Goal: Task Accomplishment & Management: Use online tool/utility

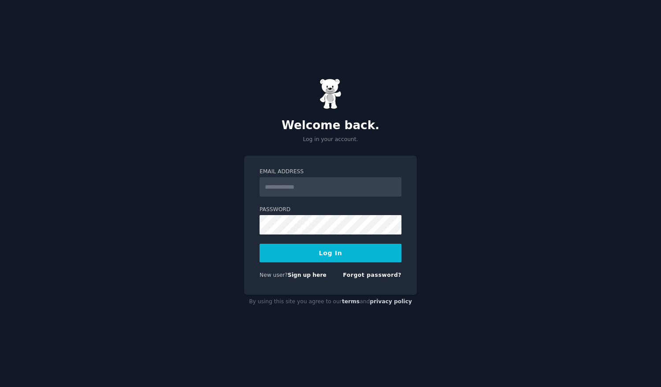
click at [293, 188] on input "Email Address" at bounding box center [331, 186] width 142 height 19
click at [324, 189] on input "**********" at bounding box center [331, 186] width 142 height 19
type input "**********"
click at [260, 244] on button "Log In" at bounding box center [331, 253] width 142 height 19
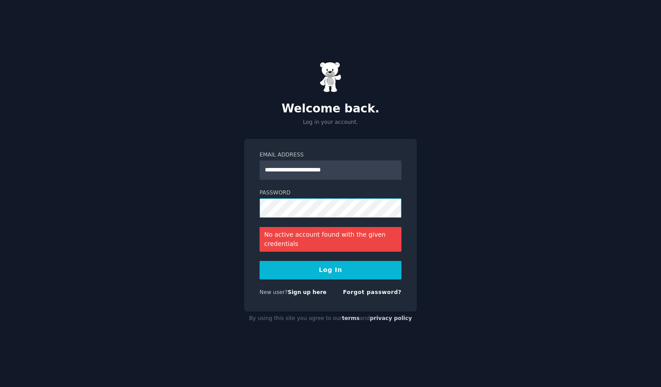
click at [260, 261] on button "Log In" at bounding box center [331, 270] width 142 height 19
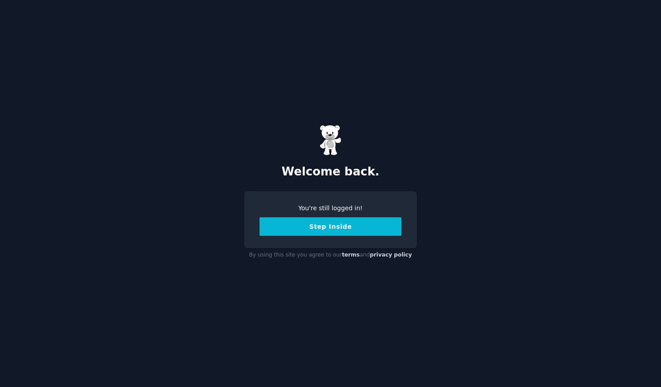
click at [319, 230] on button "Step Inside" at bounding box center [331, 226] width 142 height 19
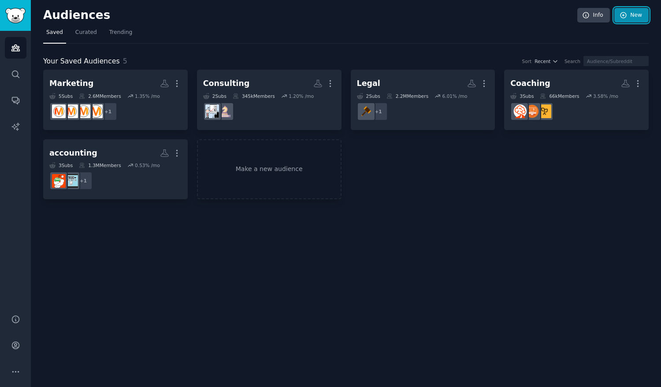
click at [631, 15] on link "New" at bounding box center [631, 15] width 34 height 15
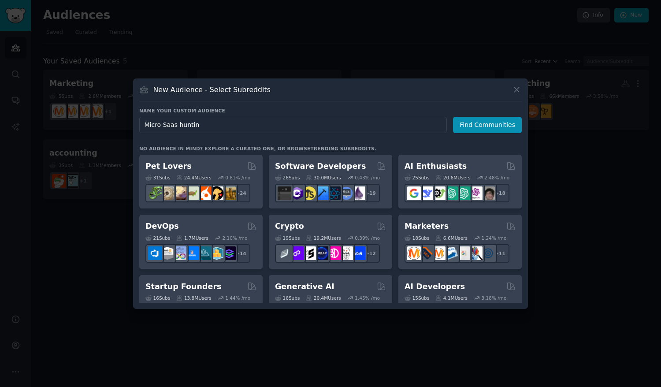
type input "Micro Saas hunting"
click button "Find Communities" at bounding box center [487, 125] width 69 height 16
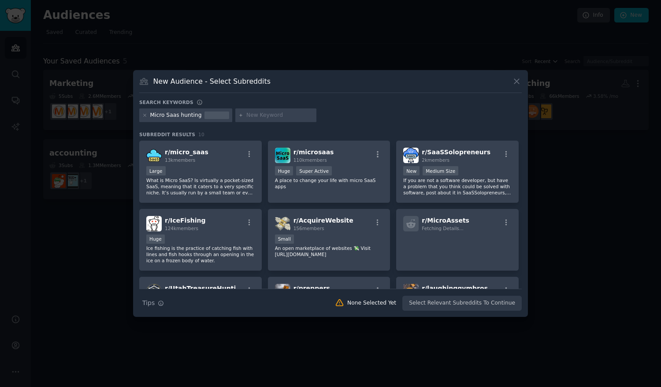
click at [254, 114] on input "text" at bounding box center [279, 115] width 67 height 8
type input "freelance"
click at [266, 115] on input "freelance" at bounding box center [279, 115] width 67 height 8
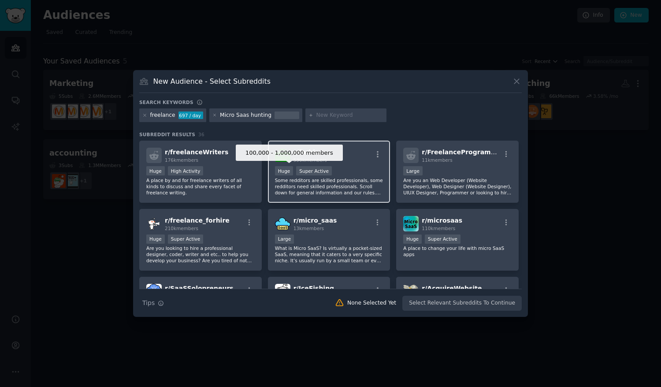
scroll to position [19, 0]
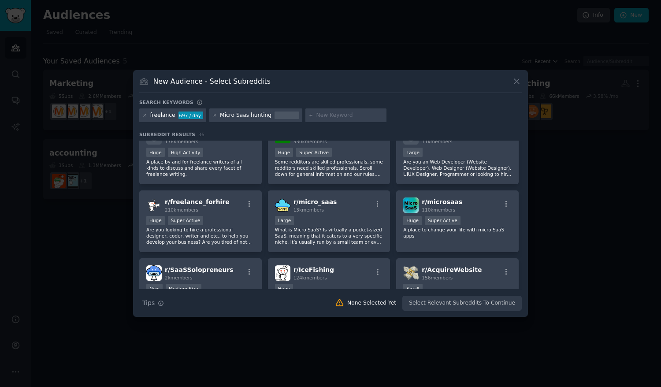
click at [212, 115] on icon at bounding box center [214, 115] width 5 height 5
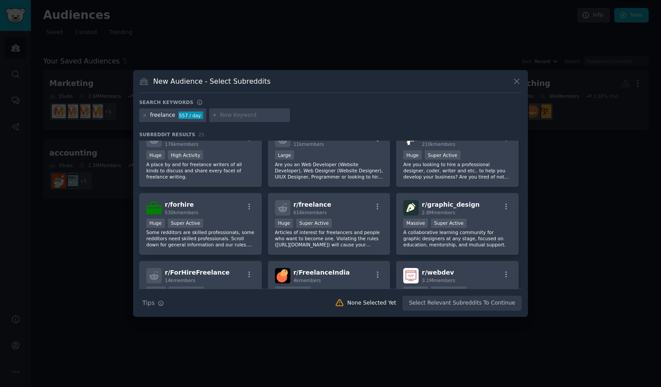
scroll to position [16, 0]
click at [377, 202] on icon "button" at bounding box center [378, 206] width 8 height 8
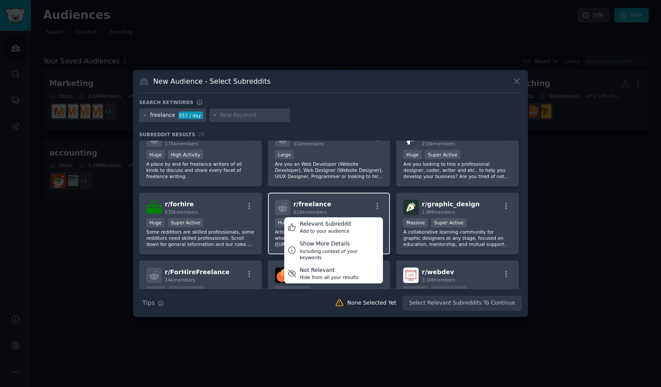
click at [349, 198] on div "r/ freelance 616k members Relevant Subreddit Add to your audience Show More Det…" at bounding box center [329, 224] width 123 height 62
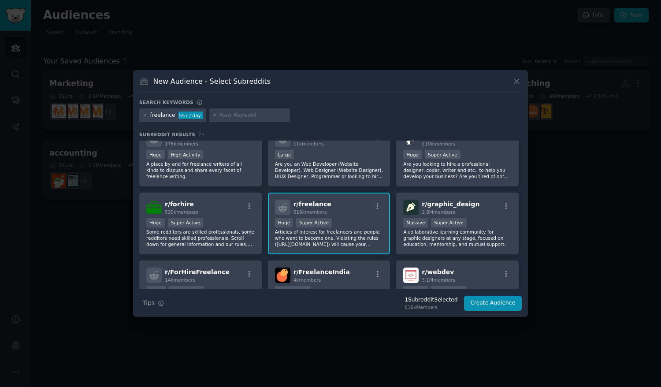
click at [253, 114] on input "text" at bounding box center [253, 115] width 67 height 8
type input "notion"
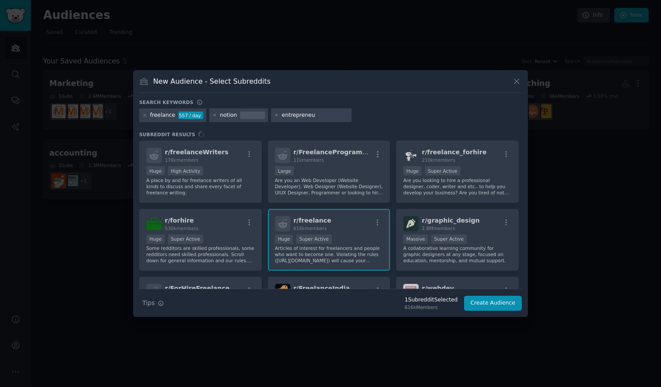
type input "entrepreneur"
type input "small business"
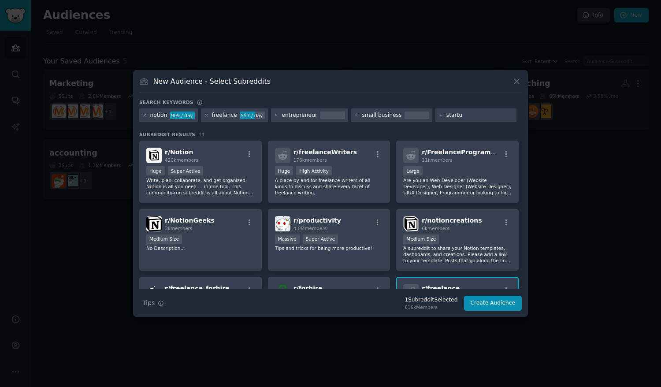
type input "startup"
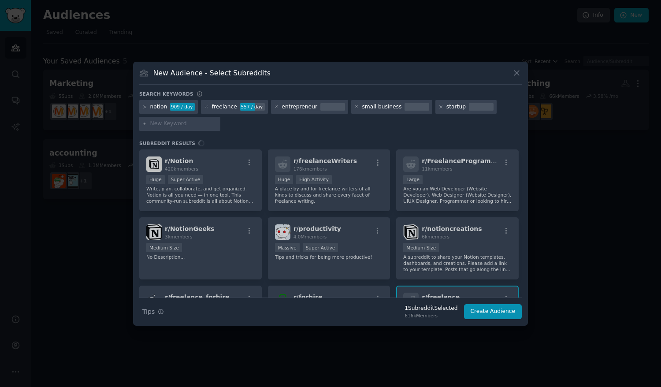
click at [248, 163] on div "r/ Notion 420k members Huge Super Active Write, plan, collaborate, and get orga…" at bounding box center [330, 223] width 382 height 148
click at [227, 170] on div "r/ Notion 420k members Huge Super Active Write, plan, collaborate, and get orga…" at bounding box center [330, 223] width 382 height 148
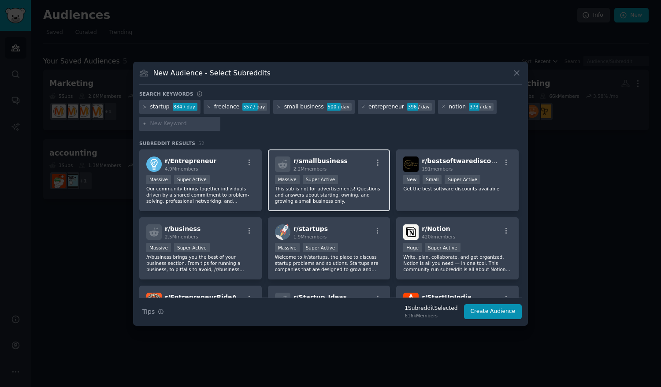
click at [328, 171] on div "2.2M members" at bounding box center [320, 169] width 54 height 6
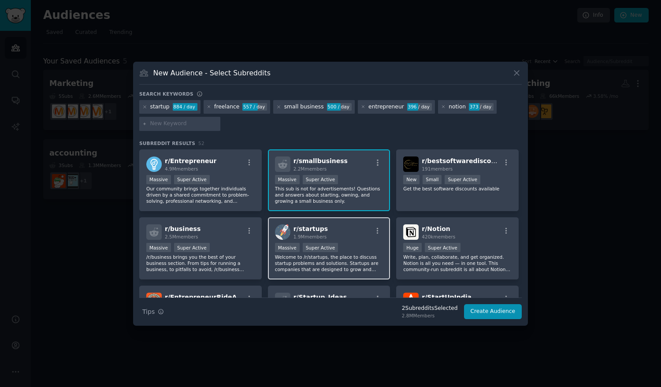
click at [327, 239] on div "r/ startups 1.9M members" at bounding box center [329, 231] width 108 height 15
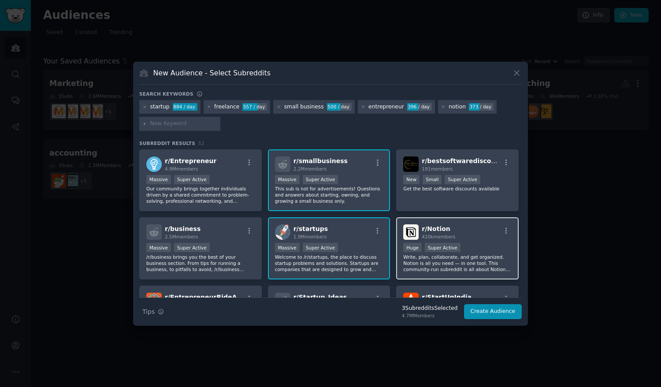
click at [446, 229] on h2 "r/ Notion 420k members" at bounding box center [438, 231] width 33 height 15
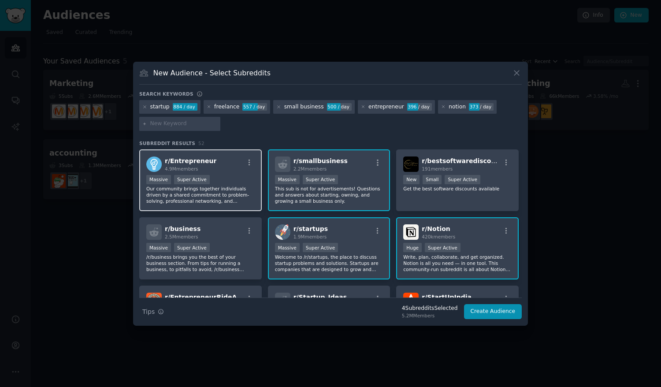
click at [195, 169] on div "4.9M members" at bounding box center [191, 169] width 52 height 6
click at [190, 126] on input "text" at bounding box center [183, 124] width 67 height 8
type input "social media"
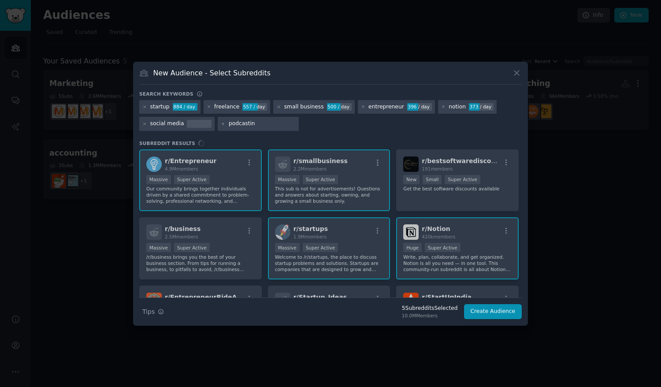
type input "podcasting"
type input "youtubers"
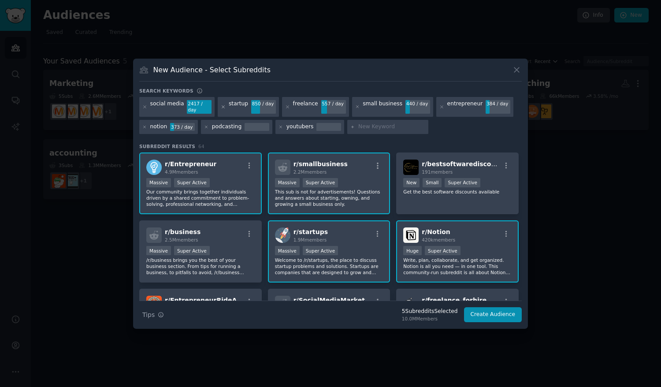
click at [221, 106] on icon at bounding box center [223, 106] width 5 height 5
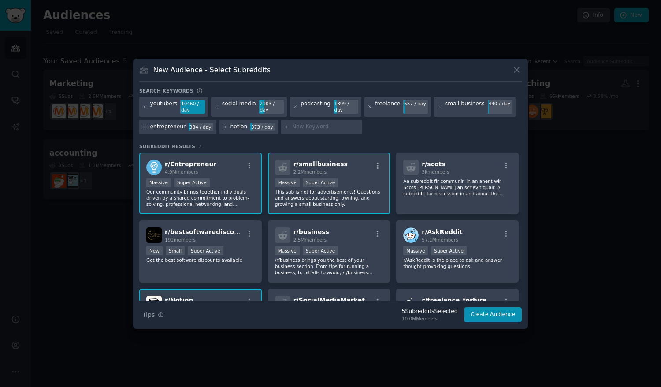
click at [368, 108] on icon at bounding box center [370, 106] width 5 height 5
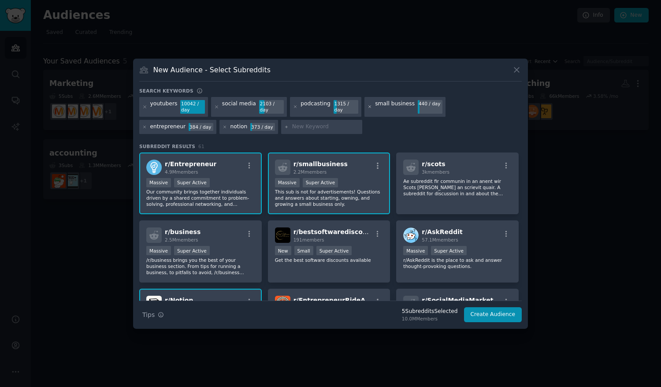
click at [368, 109] on icon at bounding box center [370, 106] width 5 height 5
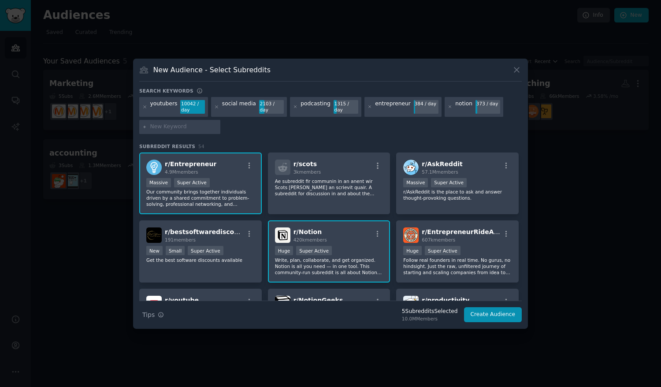
click at [368, 109] on div at bounding box center [370, 107] width 5 height 14
click at [364, 108] on div "entrepreneur 384 / day" at bounding box center [402, 107] width 77 height 20
click at [368, 108] on icon at bounding box center [370, 106] width 5 height 5
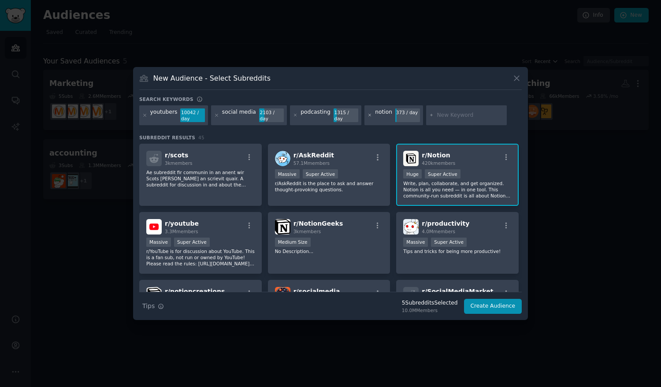
click at [368, 114] on icon at bounding box center [370, 115] width 5 height 5
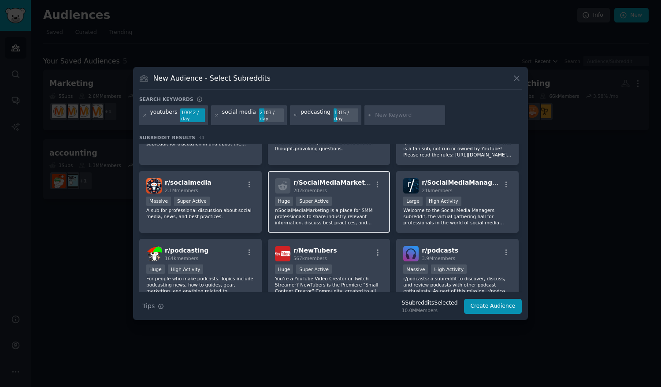
scroll to position [41, 0]
click at [368, 198] on div "Huge Super Active" at bounding box center [329, 202] width 108 height 11
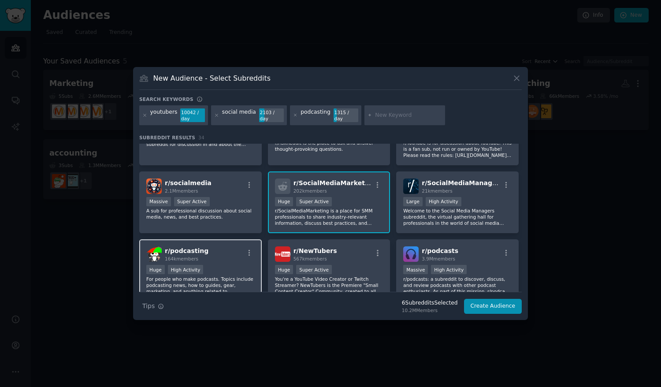
click at [233, 260] on div "r/ podcasting 164k members" at bounding box center [200, 253] width 108 height 15
click at [337, 257] on div "r/ NewTubers 567k members" at bounding box center [329, 253] width 108 height 15
click at [146, 116] on icon at bounding box center [144, 115] width 5 height 5
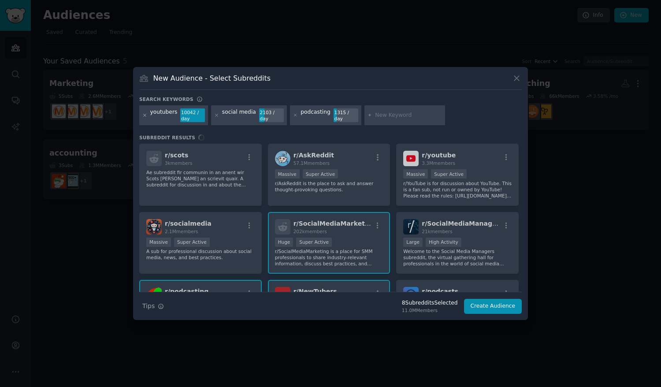
click at [146, 116] on icon at bounding box center [144, 115] width 5 height 5
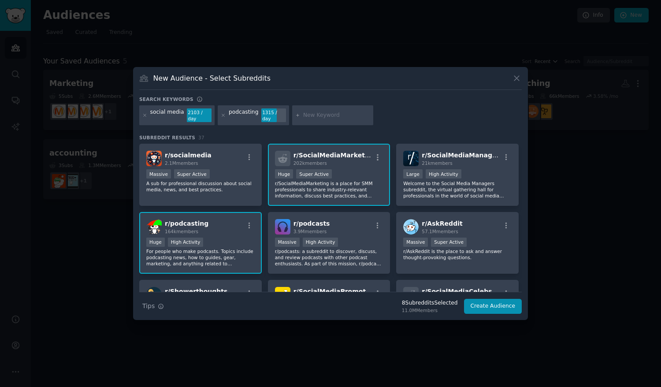
click at [146, 116] on icon at bounding box center [144, 115] width 5 height 5
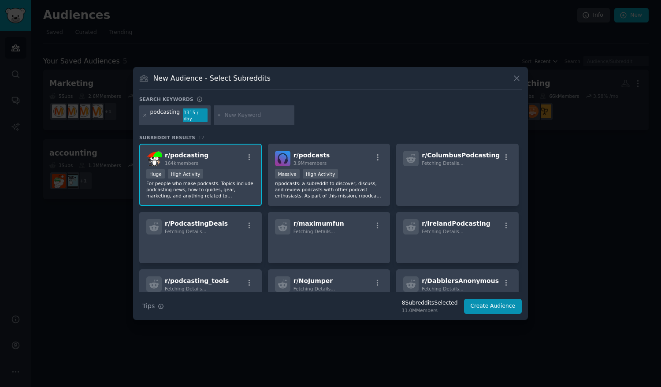
click at [146, 116] on icon at bounding box center [144, 115] width 5 height 5
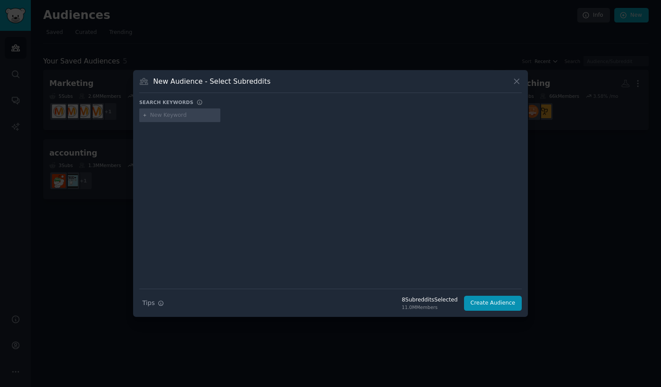
click at [174, 115] on input "text" at bounding box center [183, 115] width 67 height 8
type input "consulting"
type input "email marketing"
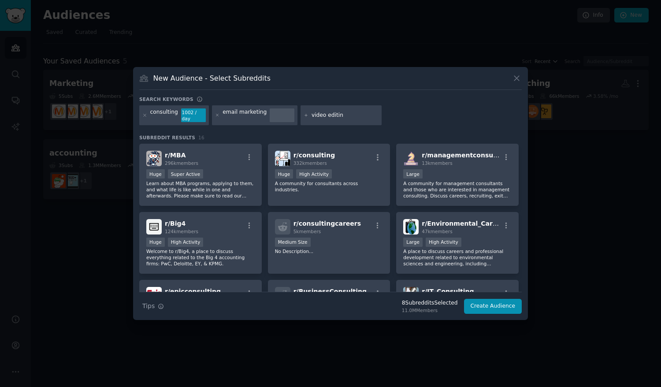
type input "video editing"
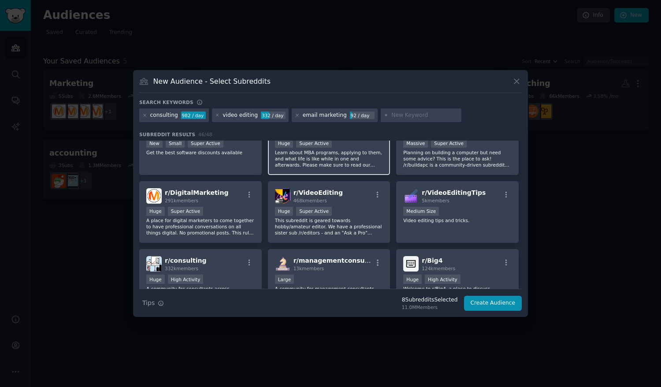
scroll to position [28, 0]
click at [309, 193] on span "r/ VideoEditing" at bounding box center [317, 192] width 49 height 7
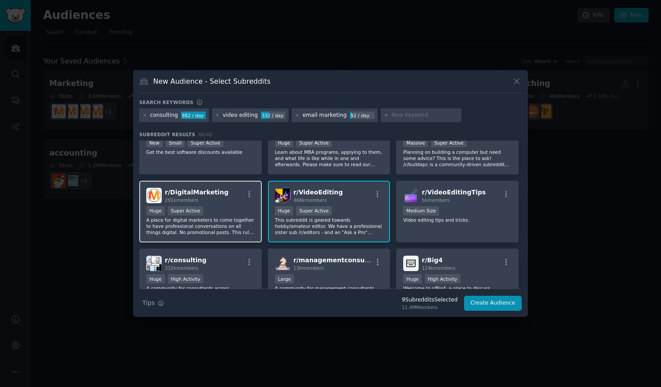
click at [227, 197] on div "r/ DigitalMarketing 291k members" at bounding box center [200, 195] width 108 height 15
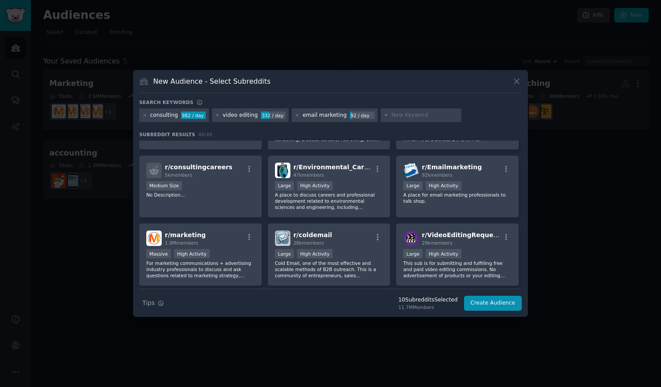
scroll to position [190, 0]
click at [435, 166] on span "r/ Emailmarketing" at bounding box center [452, 166] width 60 height 7
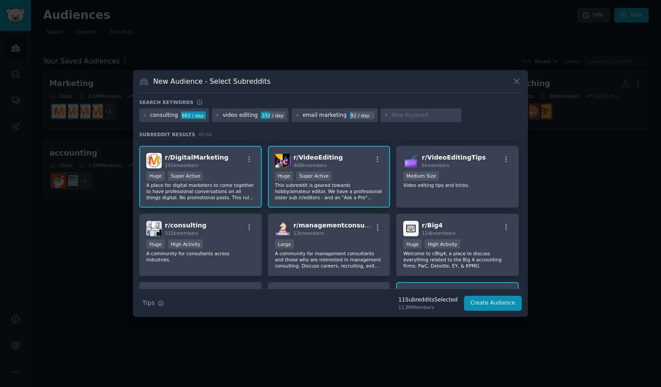
scroll to position [63, 0]
click at [223, 194] on p "A place for digital marketers to come together to have professional conversatio…" at bounding box center [200, 191] width 108 height 19
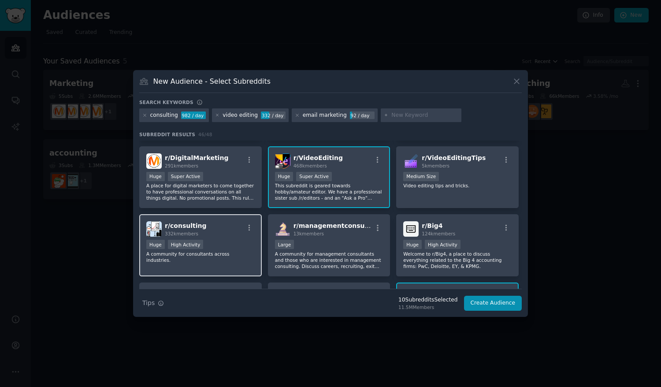
click at [221, 236] on div "r/ consulting 332k members" at bounding box center [200, 228] width 108 height 15
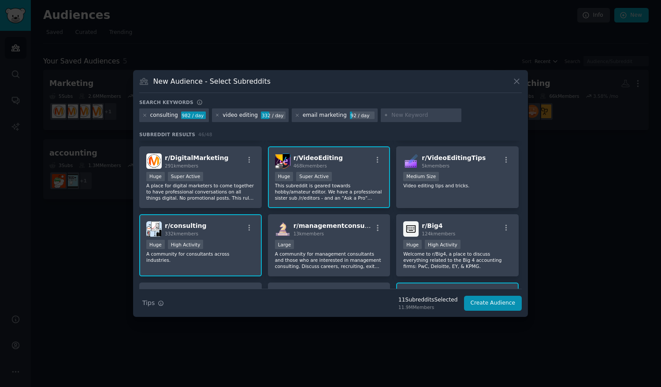
click at [295, 118] on div at bounding box center [297, 115] width 5 height 8
click at [295, 116] on icon at bounding box center [297, 115] width 5 height 5
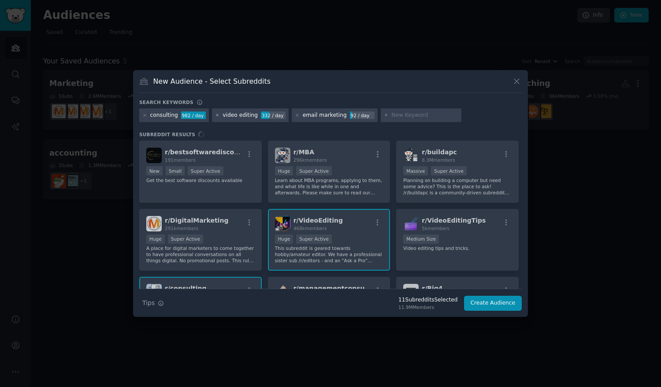
click at [215, 117] on icon at bounding box center [217, 115] width 5 height 5
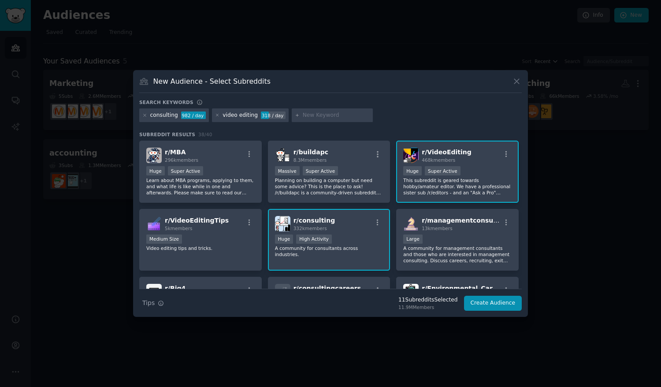
click at [143, 118] on div at bounding box center [144, 115] width 5 height 8
click at [145, 116] on icon at bounding box center [145, 115] width 2 height 2
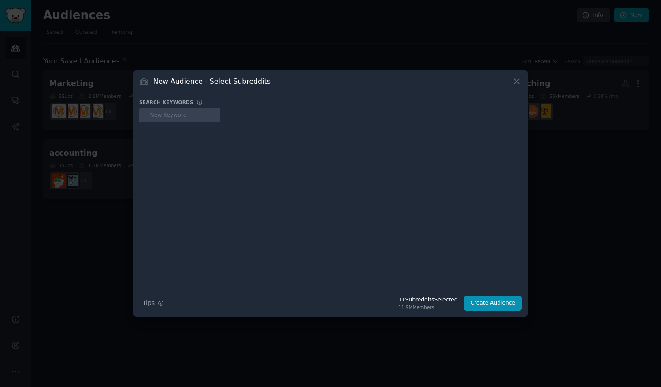
click at [171, 119] on input "text" at bounding box center [183, 115] width 67 height 8
type input "etsy"
type input "shopify"
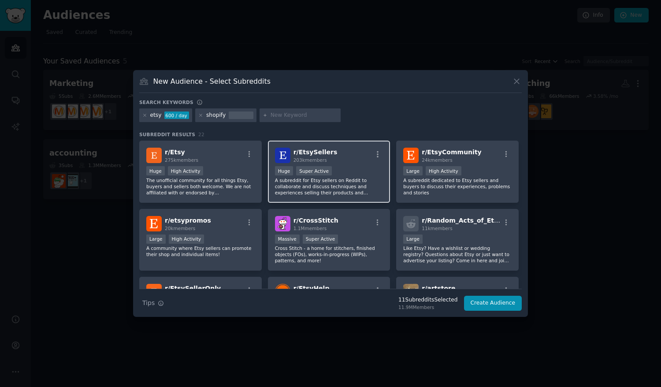
click at [356, 168] on div ">= 95th percentile for submissions / day Huge Super Active" at bounding box center [329, 171] width 108 height 11
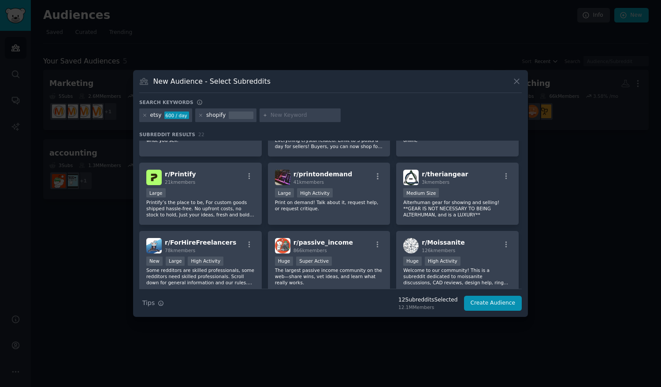
scroll to position [253, 0]
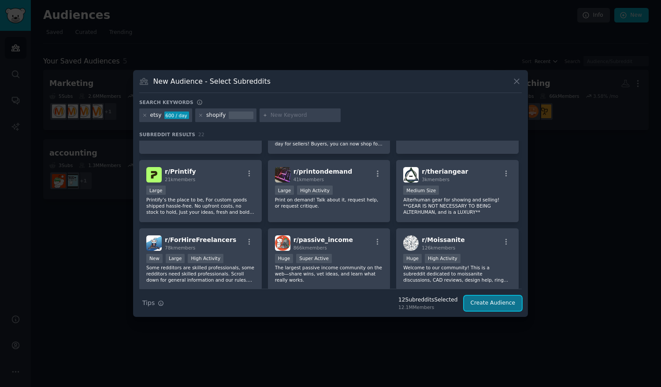
click at [480, 301] on button "Create Audience" at bounding box center [493, 303] width 58 height 15
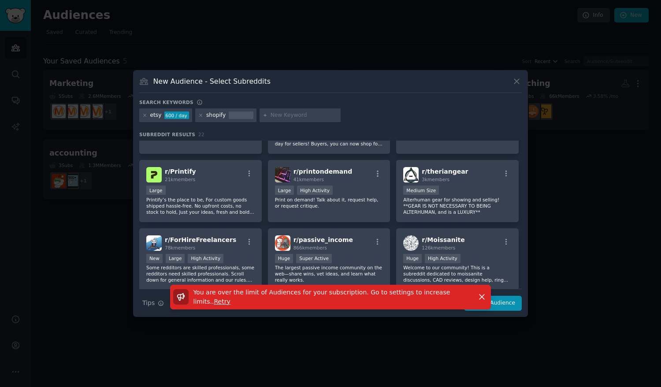
click at [230, 299] on span "Retry" at bounding box center [222, 301] width 16 height 7
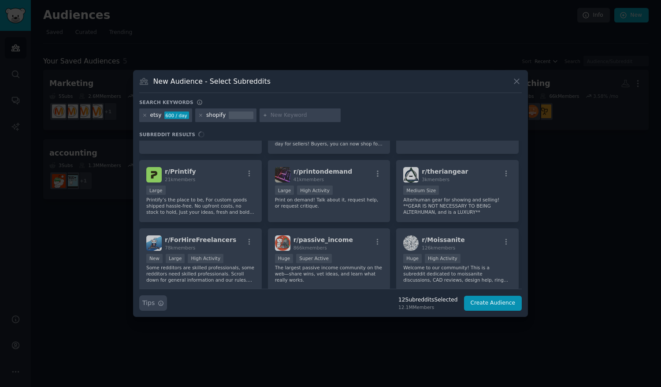
click at [160, 301] on icon "button" at bounding box center [161, 303] width 6 height 6
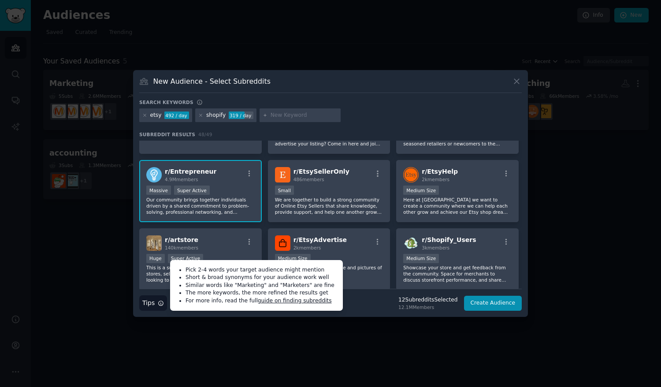
click at [160, 303] on icon "button" at bounding box center [161, 303] width 6 height 6
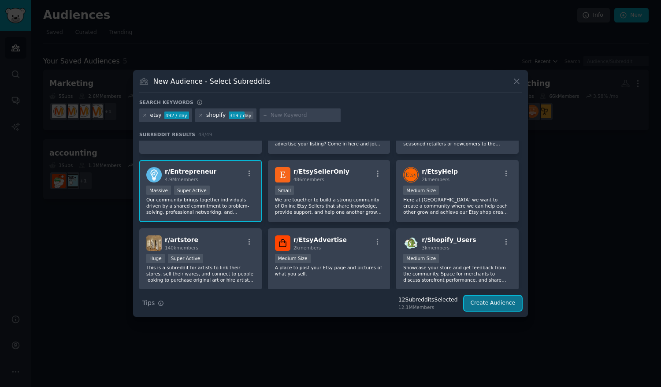
click at [488, 301] on button "Create Audience" at bounding box center [493, 303] width 58 height 15
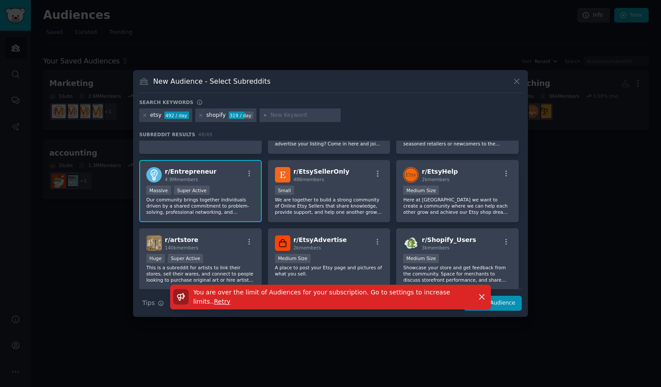
click at [99, 112] on div at bounding box center [330, 193] width 661 height 387
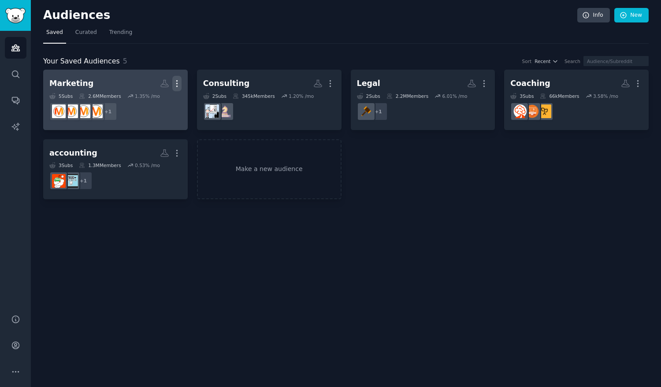
click at [180, 86] on icon "button" at bounding box center [176, 83] width 9 height 9
click at [150, 103] on p "Delete" at bounding box center [153, 101] width 20 height 9
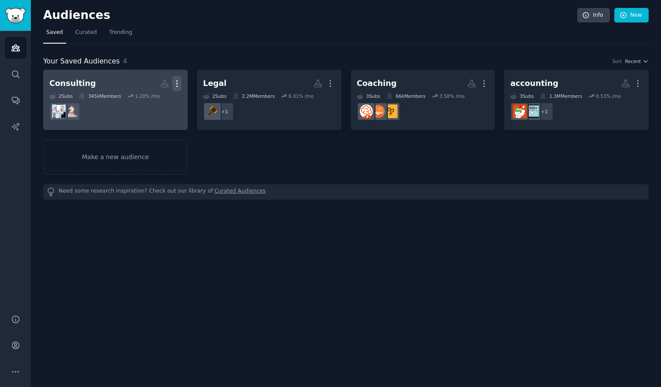
click at [178, 83] on icon "button" at bounding box center [176, 83] width 9 height 9
click at [155, 106] on p "Delete" at bounding box center [153, 101] width 20 height 9
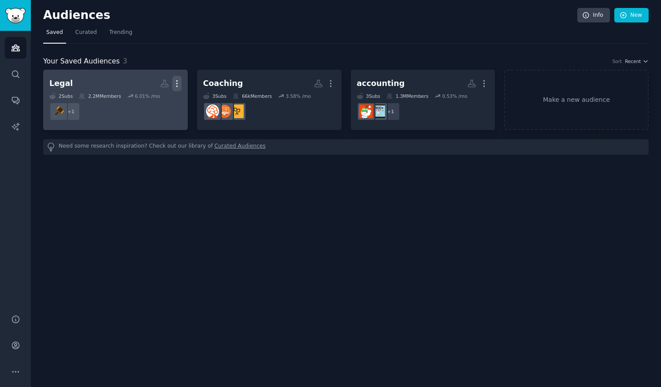
click at [178, 82] on icon "button" at bounding box center [176, 83] width 9 height 9
click at [182, 86] on link "Legal More View Delete 2 Sub s 2.2M Members 6.01 % /mo + 1" at bounding box center [115, 100] width 145 height 60
click at [176, 85] on icon "button" at bounding box center [176, 84] width 1 height 6
click at [149, 100] on p "Delete" at bounding box center [153, 101] width 20 height 9
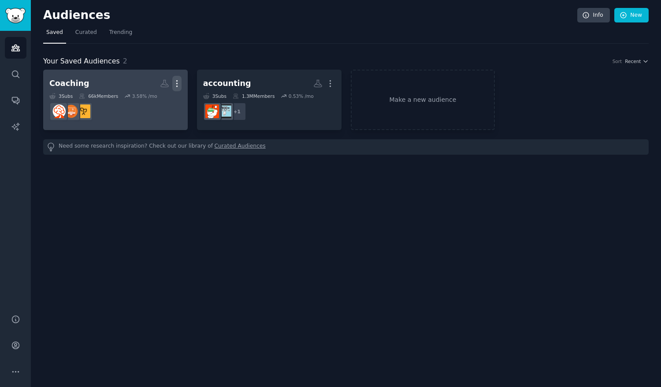
click at [178, 82] on icon "button" at bounding box center [176, 83] width 9 height 9
click at [152, 104] on p "Delete" at bounding box center [153, 101] width 20 height 9
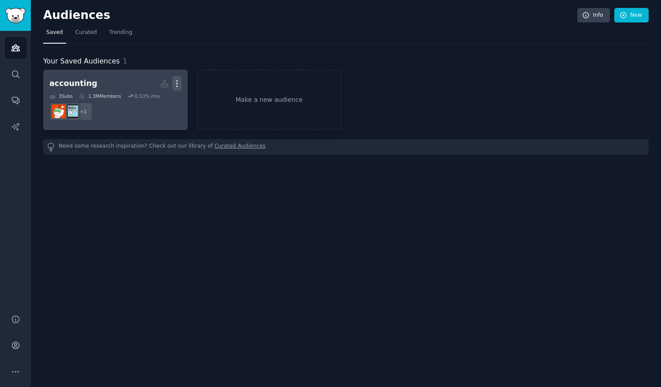
click at [178, 88] on icon "button" at bounding box center [176, 83] width 9 height 9
click at [156, 105] on p "Delete" at bounding box center [153, 101] width 20 height 9
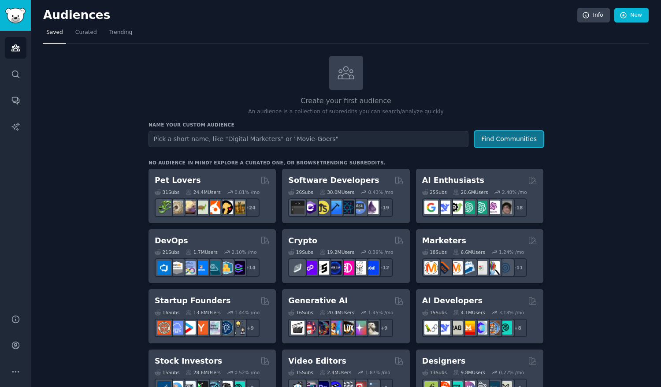
click at [496, 139] on button "Find Communities" at bounding box center [509, 139] width 69 height 16
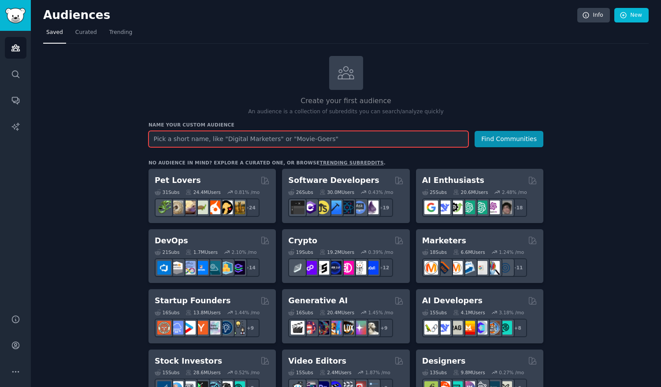
click at [336, 134] on input "text" at bounding box center [309, 139] width 320 height 16
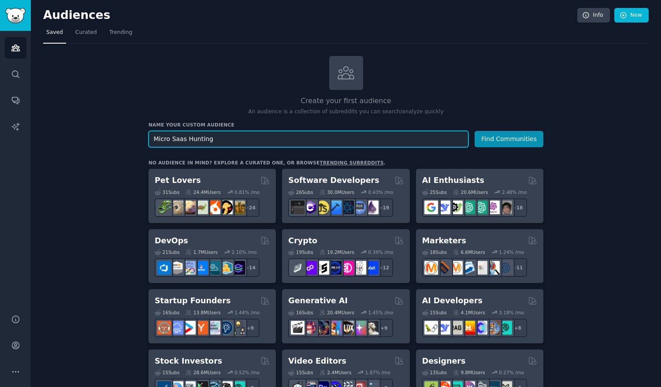
type input "Micro Saas Hunting"
click at [475, 131] on button "Find Communities" at bounding box center [509, 139] width 69 height 16
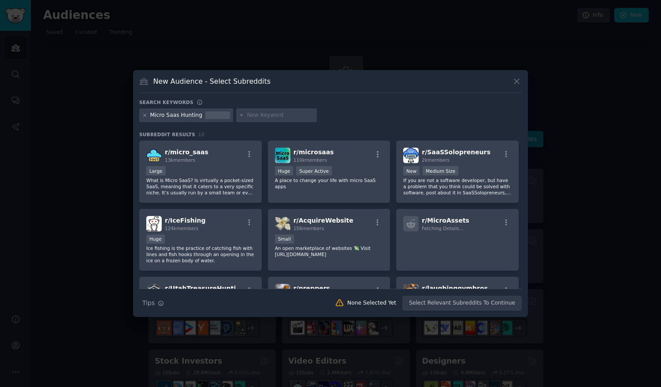
click at [145, 116] on icon at bounding box center [144, 115] width 5 height 5
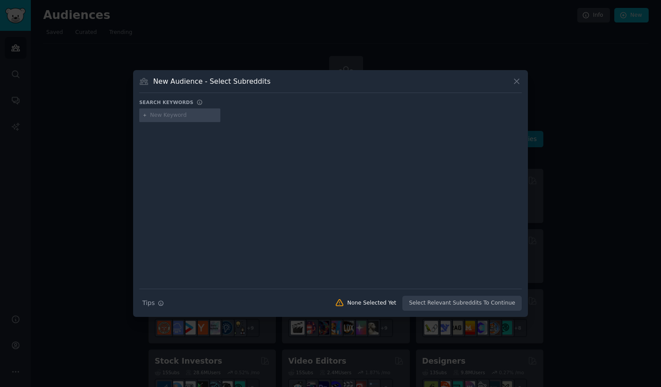
click at [178, 113] on input "text" at bounding box center [183, 115] width 67 height 8
paste input "r/freelance, r/marketing, r/Notion, r/Entrepreneur, r/startups, r/SmallBusiness…"
type input "r/freelance, r/marketing, r/Notion, r/Entrepreneur, r/startups, r/SmallBusiness…"
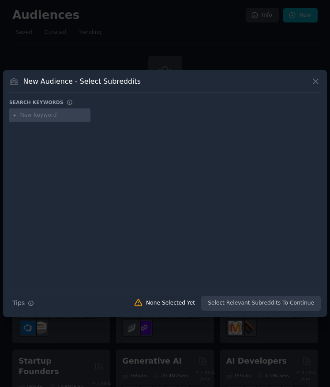
click at [42, 113] on input "text" at bounding box center [53, 115] width 67 height 8
click at [42, 117] on input "text" at bounding box center [53, 115] width 67 height 8
type input "freelance"
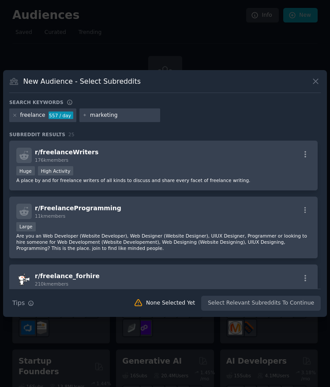
type input "marketing"
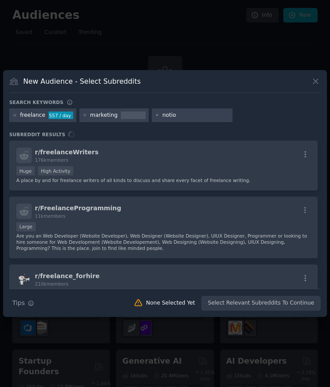
type input "notion"
type input "entrepreneur"
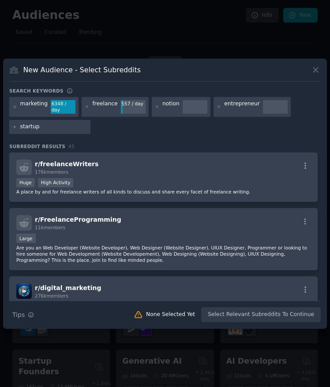
type input "startups"
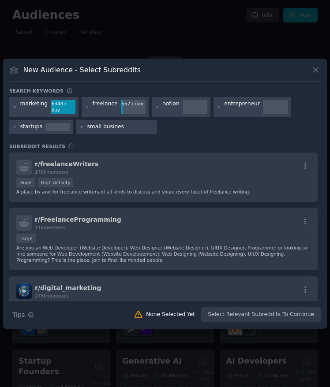
type input "small business"
type input "social media"
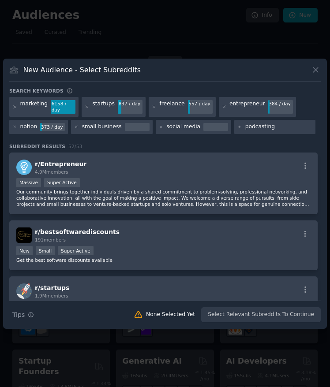
type input "podcasting"
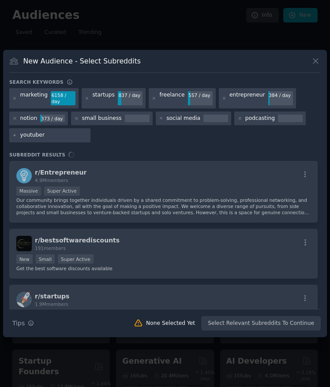
type input "youtubers"
type input "consulting"
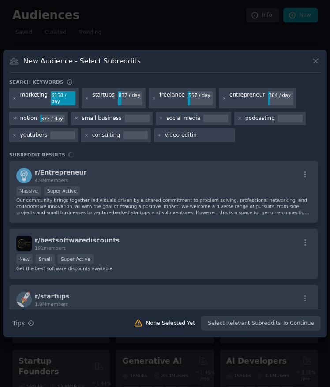
type input "video editing"
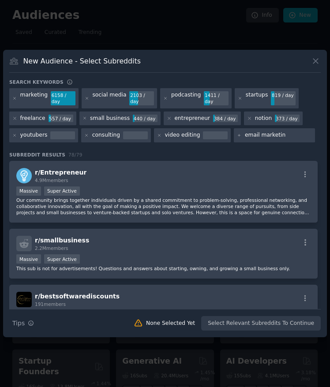
type input "email marketing"
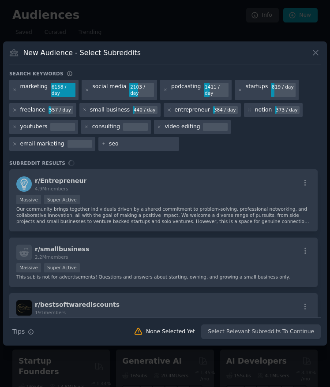
type input "seo"
type input "webdev"
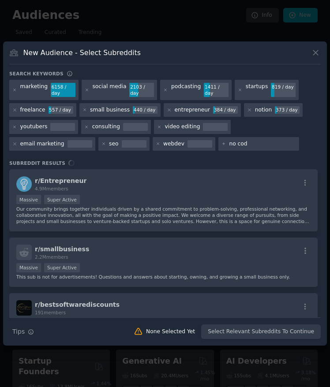
type input "no code"
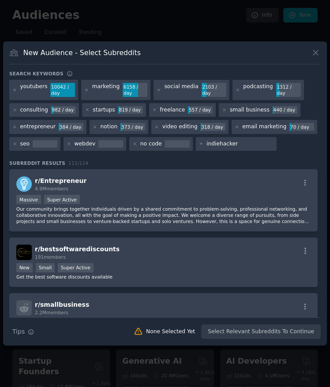
type input "indiehackers"
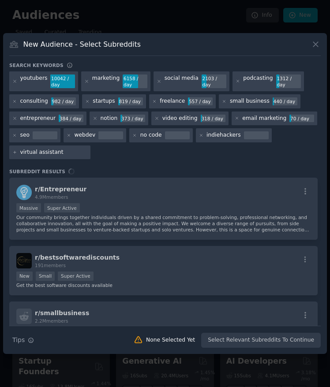
type input "virtual assistants"
type input "accounting"
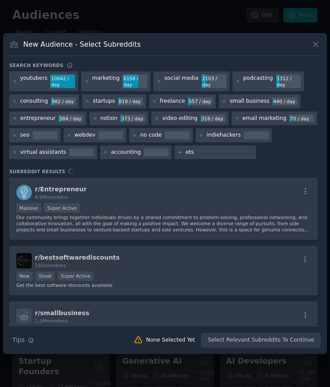
type input "etsy"
type input "shopify"
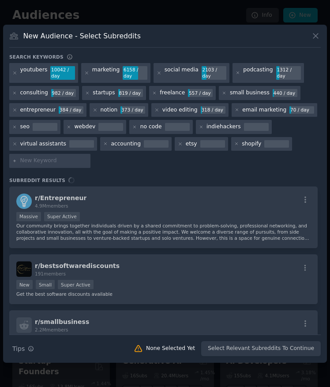
click at [122, 213] on div "r/ Entrepreneur 4.9M members Massive Super Active Our community brings together…" at bounding box center [164, 260] width 311 height 148
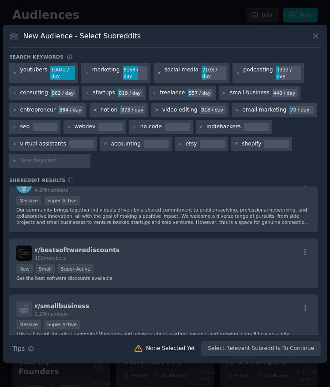
scroll to position [16, 0]
click at [124, 200] on div "r/ Entrepreneur 4.9M members Massive Super Active Our community brings together…" at bounding box center [164, 260] width 311 height 148
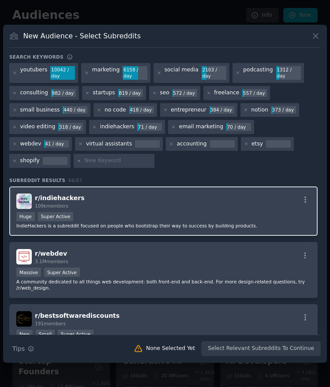
click at [116, 217] on div "Huge Super Active" at bounding box center [163, 217] width 294 height 11
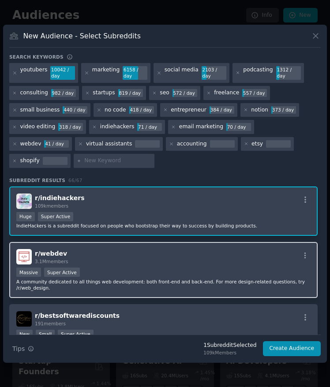
click at [123, 261] on div "r/ webdev 3.1M members" at bounding box center [163, 256] width 294 height 15
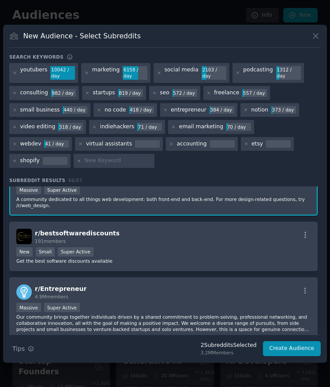
scroll to position [85, 0]
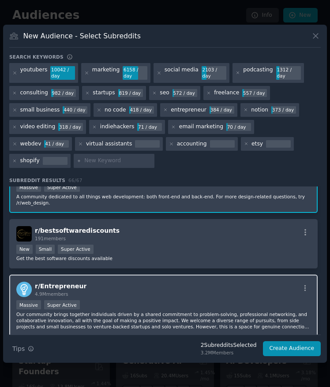
click at [135, 291] on div "r/ Entrepreneur 4.9M members Massive Super Active Our community brings together…" at bounding box center [163, 306] width 308 height 62
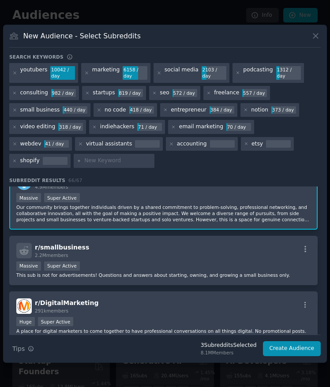
scroll to position [193, 0]
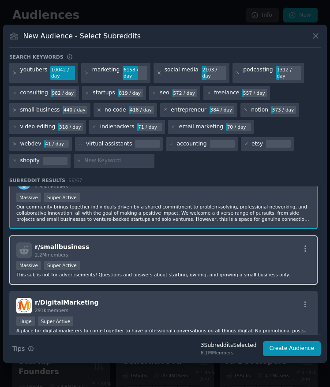
click at [123, 248] on div "r/ smallbusiness 2.2M members" at bounding box center [163, 249] width 294 height 15
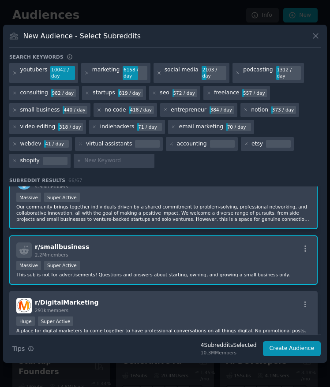
scroll to position [280, 0]
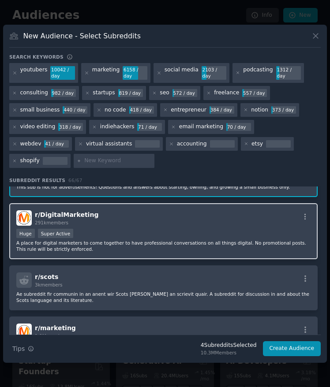
click at [108, 229] on div "Huge Super Active" at bounding box center [163, 234] width 294 height 11
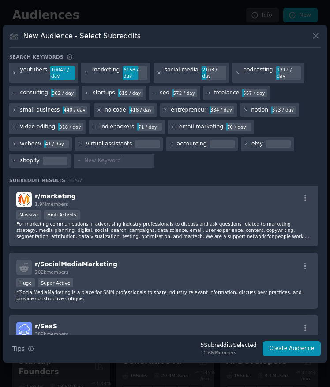
scroll to position [437, 0]
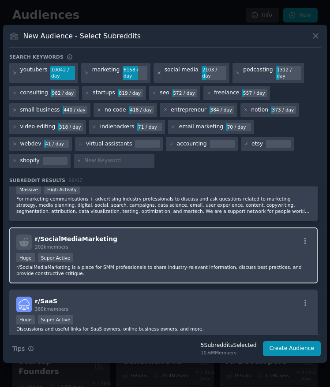
click at [126, 253] on div "Huge Super Active" at bounding box center [163, 258] width 294 height 11
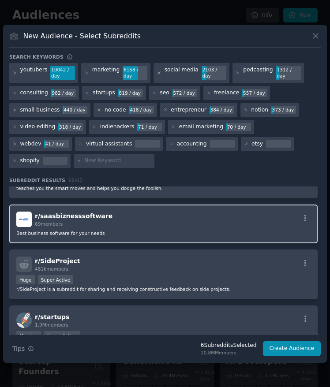
scroll to position [739, 0]
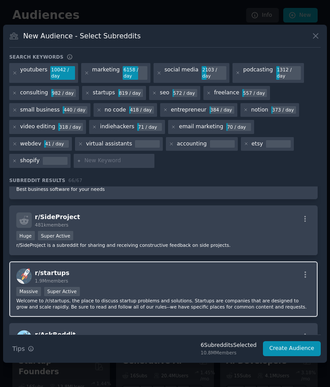
click at [104, 268] on div "r/ startups 1.9M members" at bounding box center [163, 275] width 294 height 15
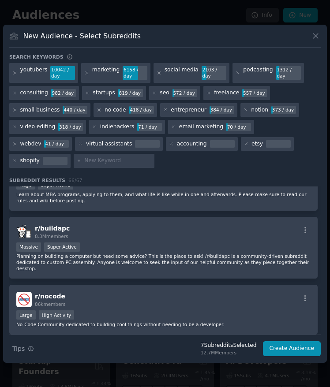
scroll to position [1216, 0]
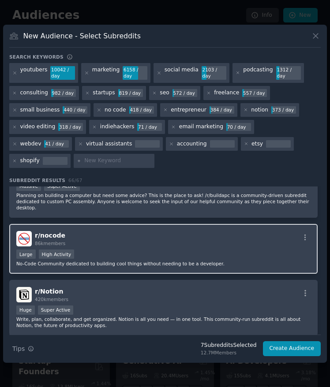
click at [116, 249] on div "Large High Activity" at bounding box center [163, 254] width 294 height 11
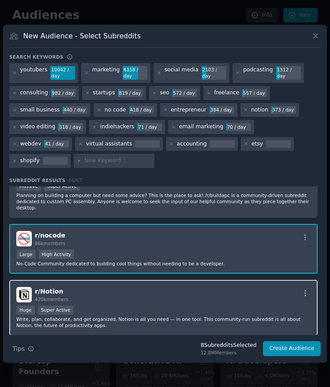
click at [104, 316] on p "Write, plan, collaborate, and get organized. Notion is all you need — in one to…" at bounding box center [163, 322] width 294 height 12
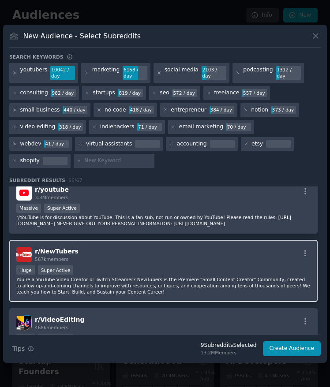
click at [99, 253] on div "r/ NewTubers 567k members Huge Super Active You're a YouTube Video Creator or T…" at bounding box center [163, 271] width 308 height 62
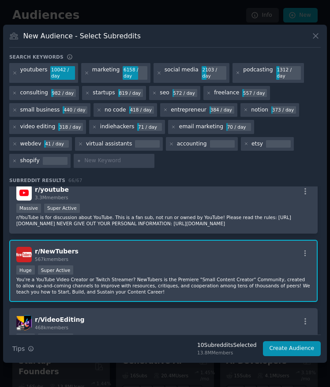
scroll to position [1659, 0]
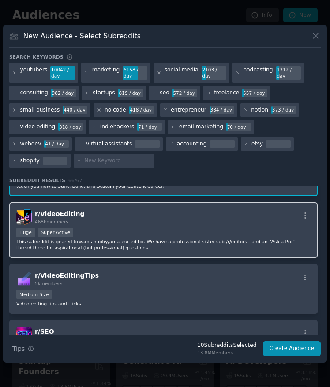
click at [97, 238] on p "This subreddit is geared towards hobby/amateur editor. We have a professional s…" at bounding box center [163, 244] width 294 height 12
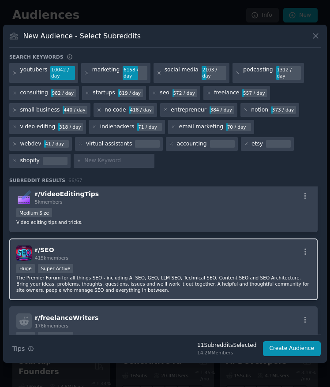
click at [85, 264] on div "Huge Super Active" at bounding box center [163, 269] width 294 height 11
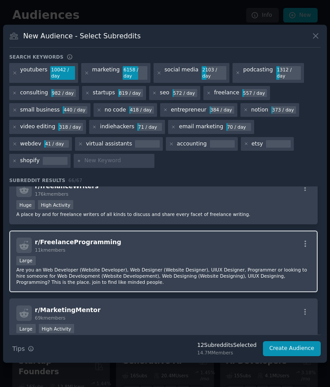
scroll to position [1811, 0]
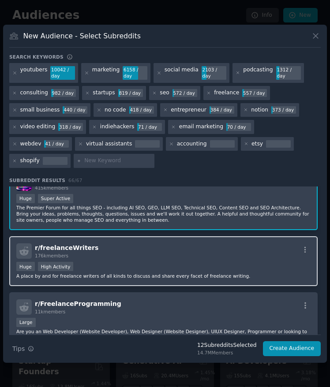
click at [81, 253] on div "176k members" at bounding box center [66, 256] width 63 height 6
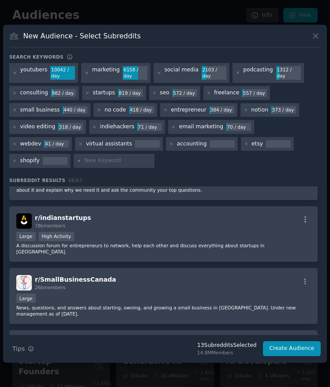
scroll to position [2273, 0]
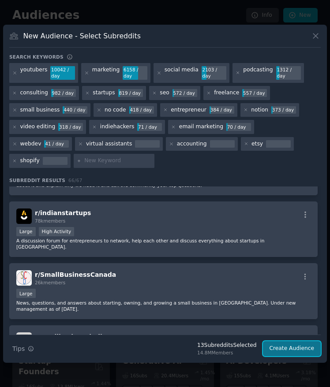
click at [293, 346] on button "Create Audience" at bounding box center [292, 348] width 58 height 15
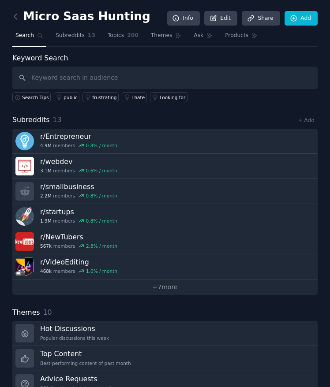
click at [48, 79] on input "text" at bounding box center [164, 78] width 305 height 22
type input "t"
type input "tool for"
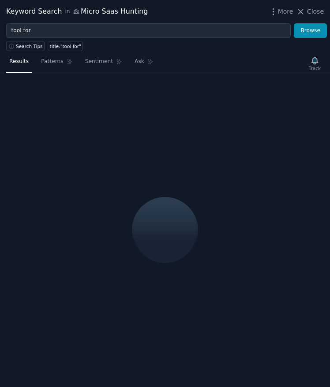
click at [313, 13] on span "Close" at bounding box center [315, 11] width 17 height 9
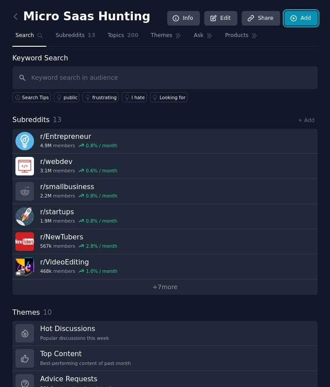
click at [295, 15] on icon at bounding box center [294, 19] width 8 height 8
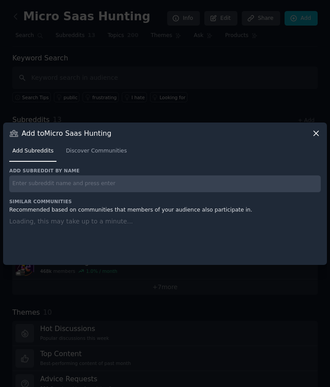
click at [102, 97] on div at bounding box center [165, 193] width 330 height 387
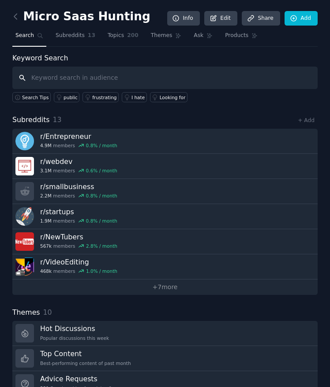
click at [35, 82] on input "text" at bounding box center [164, 78] width 305 height 22
type input "tool for"
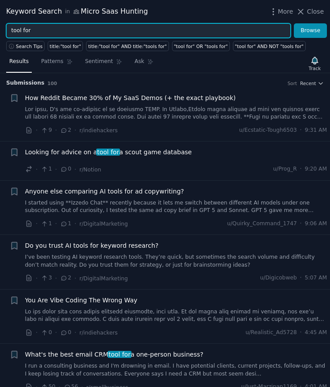
click at [41, 27] on input "tool for" at bounding box center [148, 30] width 284 height 15
click at [77, 33] on input "tool for" at bounding box center [148, 30] width 284 height 15
paste input "("tool for" OR "is there a tool that" OR "automate" OR "automation for" OR "how…"
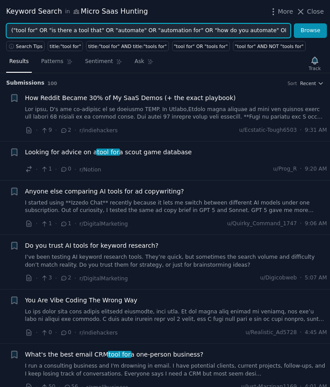
scroll to position [0, 401]
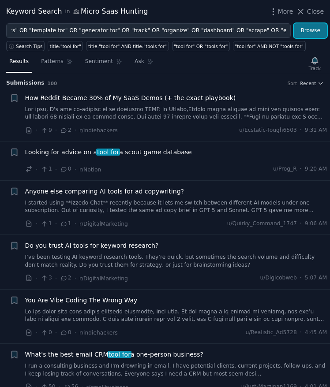
click at [319, 28] on button "Browse" at bounding box center [309, 30] width 33 height 15
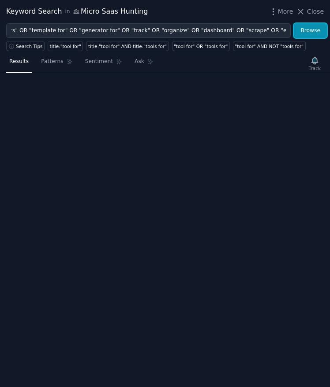
scroll to position [0, 0]
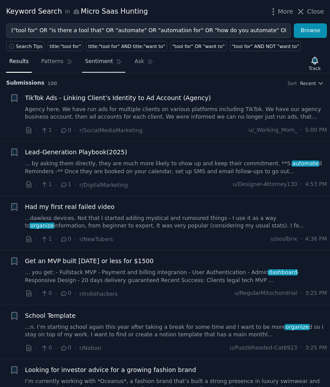
click at [97, 61] on span "Sentiment" at bounding box center [99, 62] width 28 height 8
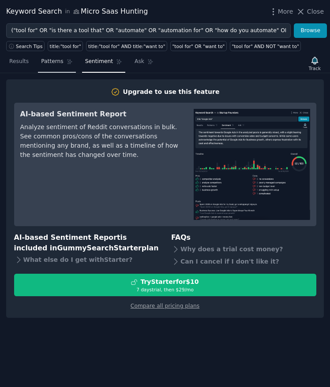
click at [58, 64] on span "Patterns" at bounding box center [52, 62] width 22 height 8
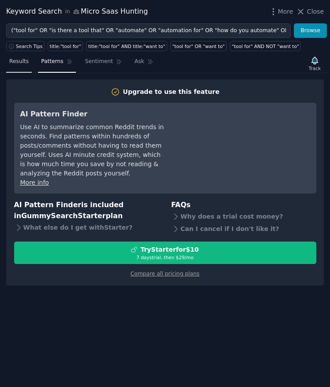
click at [20, 64] on span "Results" at bounding box center [18, 62] width 19 height 8
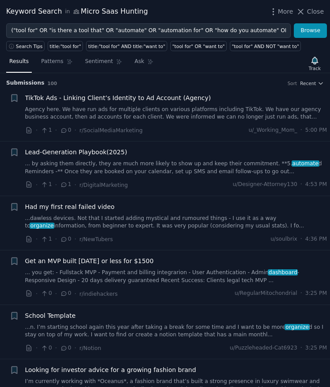
click at [310, 86] on h3 "Submission s 100 Sort Recent" at bounding box center [164, 83] width 317 height 8
click at [309, 84] on span "Recent" at bounding box center [308, 83] width 16 height 6
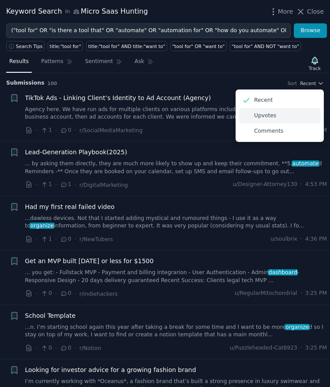
click at [279, 116] on div "Upvotes" at bounding box center [279, 115] width 82 height 15
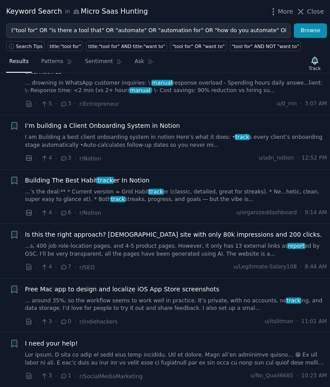
scroll to position [736, 0]
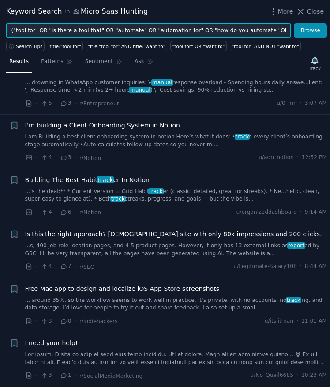
click at [73, 31] on input "("tool for" OR "is there a tool that" OR "automate" OR "automation for" OR "how…" at bounding box center [148, 30] width 284 height 15
paste input "I hate" OR "I can’t stand" OR "so annoying" OR "this sucks" OR "takes too long"…"
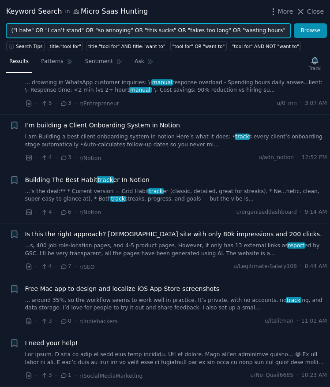
scroll to position [0, 769]
type input "("I hate" OR "I can’t stand" OR "so annoying" OR "this sucks" OR "takes too lon…"
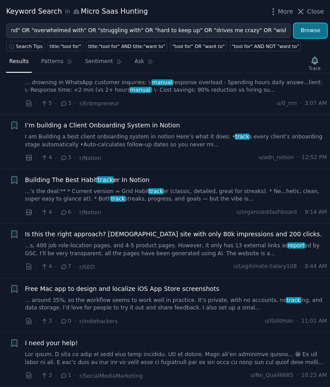
click at [316, 28] on button "Browse" at bounding box center [309, 30] width 33 height 15
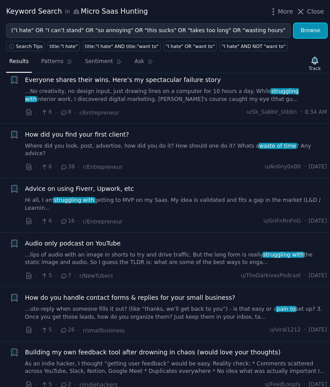
scroll to position [854, 0]
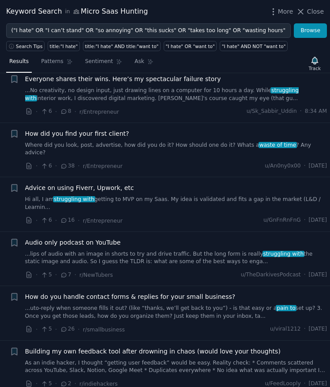
drag, startPoint x: 56, startPoint y: 272, endPoint x: 11, endPoint y: 272, distance: 44.5
click at [11, 293] on icon "button" at bounding box center [13, 296] width 5 height 7
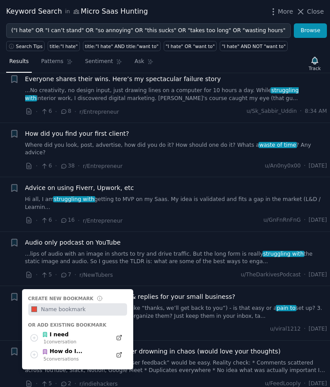
click at [42, 303] on input "text" at bounding box center [82, 309] width 87 height 12
type input "Possible Painpoints for Saas"
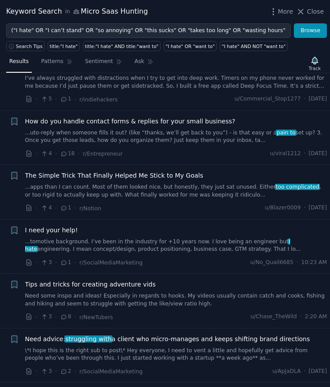
scroll to position [1193, 0]
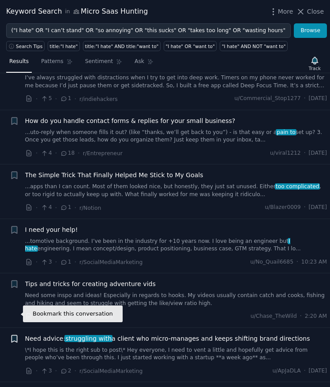
click at [17, 335] on icon "button" at bounding box center [13, 338] width 5 height 7
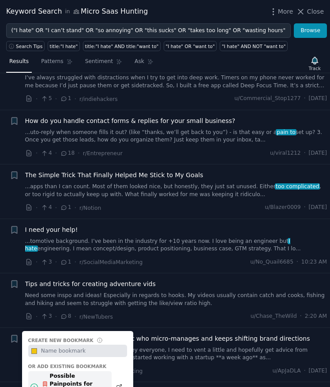
click at [56, 372] on div "Possible Painpoints for Saas" at bounding box center [74, 383] width 65 height 23
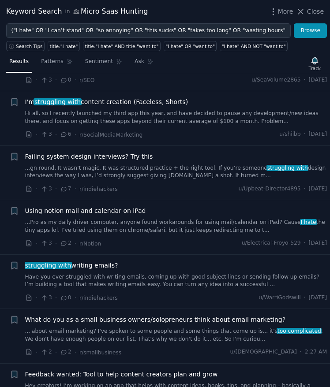
scroll to position [1620, 0]
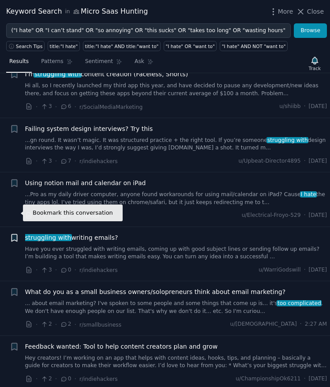
click at [13, 234] on icon "button" at bounding box center [13, 237] width 5 height 7
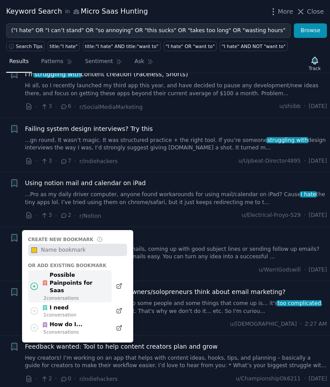
click at [52, 271] on div "Possible Painpoints for Saas" at bounding box center [74, 282] width 65 height 23
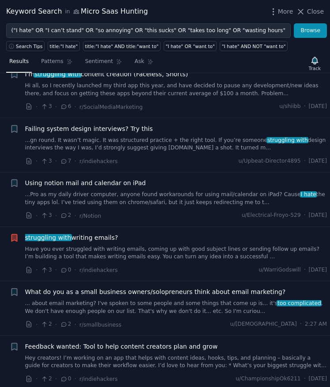
scroll to position [1706, 0]
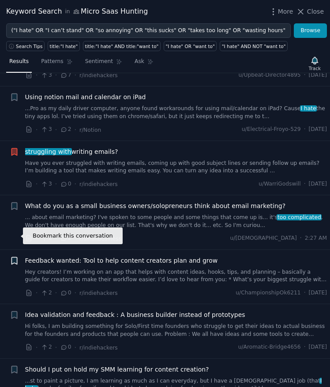
click at [16, 257] on icon "button" at bounding box center [13, 260] width 5 height 7
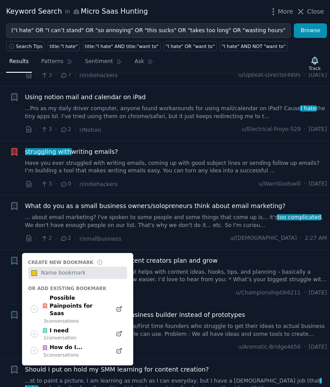
click at [216, 250] on li "Bookmark this conversation + Create new bookmark #f1c40f Or add existing bookma…" at bounding box center [165, 277] width 330 height 54
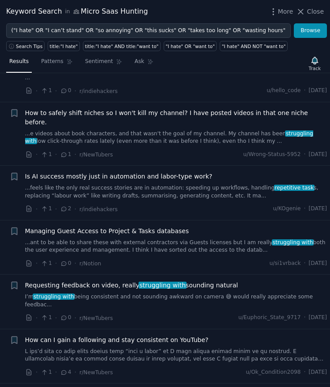
scroll to position [3404, 0]
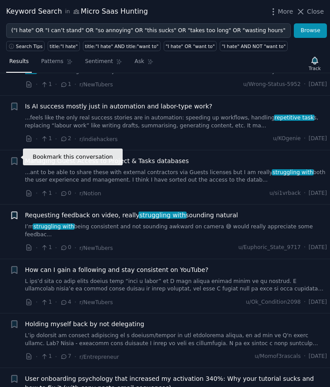
click at [14, 212] on icon "button" at bounding box center [13, 215] width 5 height 7
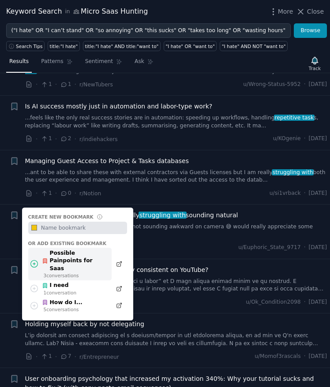
click at [54, 249] on div "Possible Painpoints for Saas" at bounding box center [74, 260] width 65 height 23
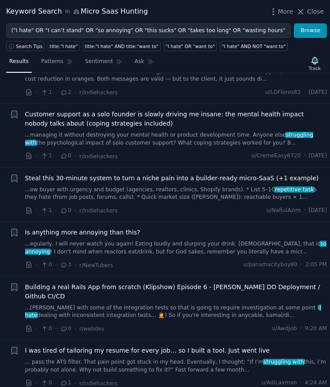
scroll to position [4068, 0]
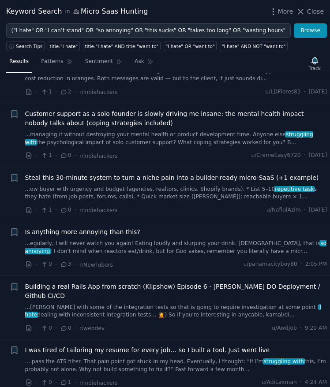
click at [83, 339] on li "+ I was tired of tailoring my resume for every job… so I built a tool. Just wen…" at bounding box center [165, 366] width 330 height 54
click at [165, 260] on div "· 0 · 3 · r/NewTubers u/panamacityboy80 · 2:05 PM" at bounding box center [176, 264] width 302 height 9
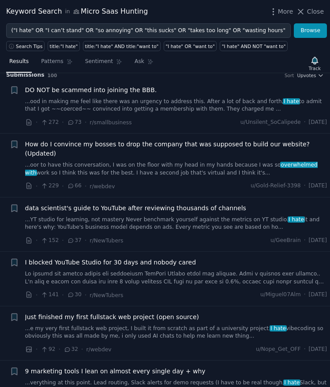
scroll to position [0, 0]
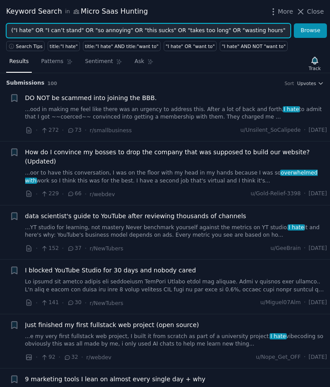
click at [81, 26] on input "("I hate" OR "I can’t stand" OR "so annoying" OR "this sucks" OR "takes too lon…" at bounding box center [148, 30] width 284 height 15
paste input "how do you handle" OR "how do you guys handle" OR "how do you manage" OR "what'…"
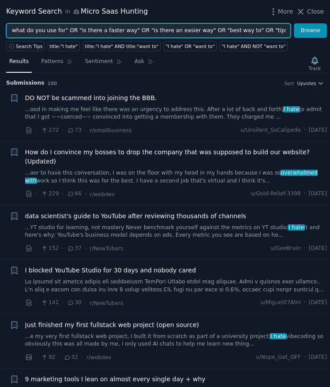
type input "("how do you handle" OR "how do you guys handle" OR "how do you manage" OR "wha…"
click at [293, 23] on button "Browse" at bounding box center [309, 30] width 33 height 15
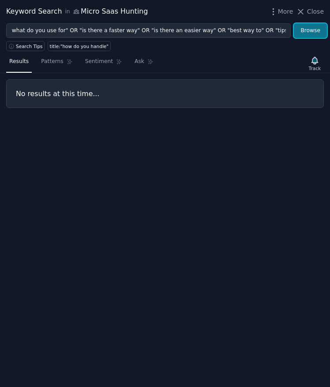
click at [310, 31] on button "Browse" at bounding box center [309, 30] width 33 height 15
